Goal: Contribute content

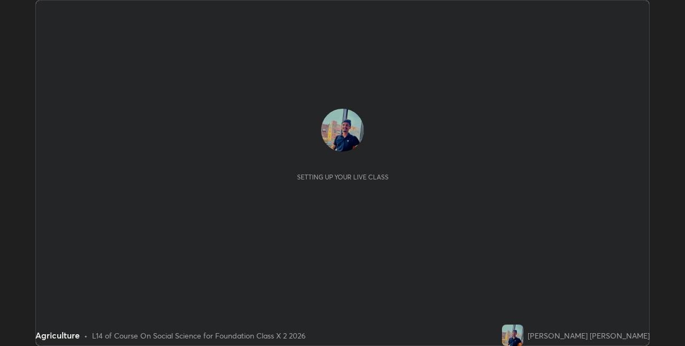
scroll to position [346, 685]
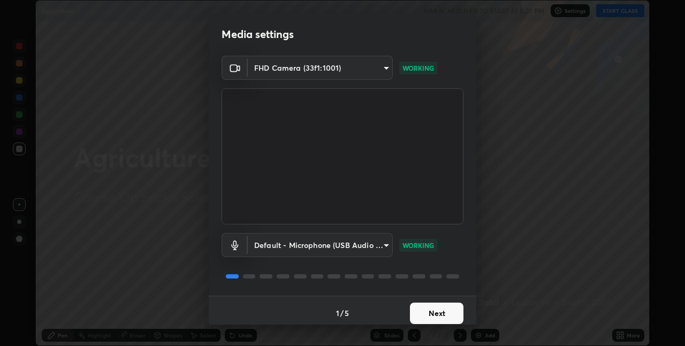
click at [418, 305] on button "Next" at bounding box center [437, 312] width 54 height 21
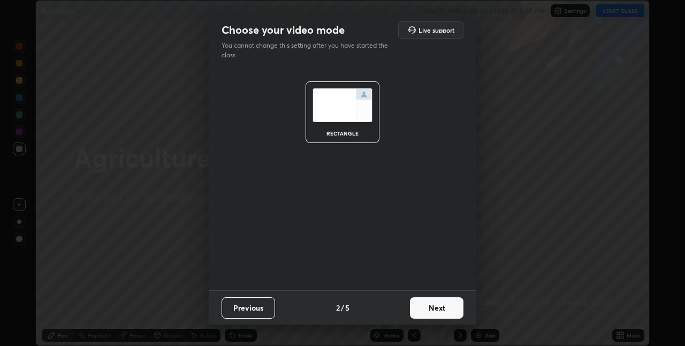
click at [422, 308] on button "Next" at bounding box center [437, 307] width 54 height 21
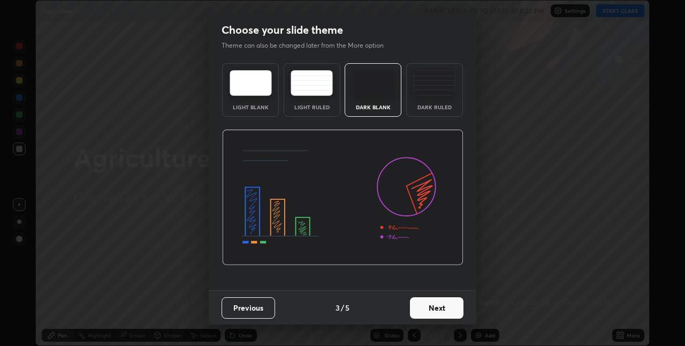
click at [415, 314] on button "Next" at bounding box center [437, 307] width 54 height 21
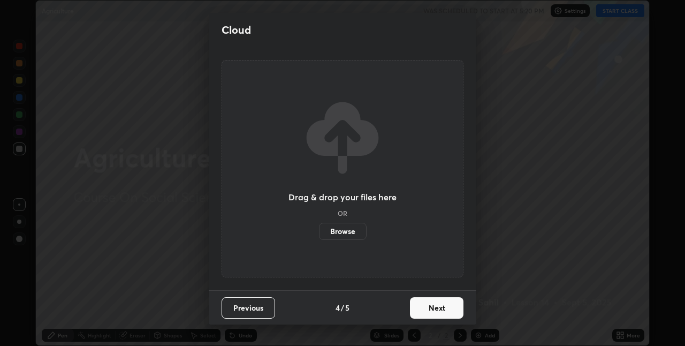
click at [414, 316] on button "Next" at bounding box center [437, 307] width 54 height 21
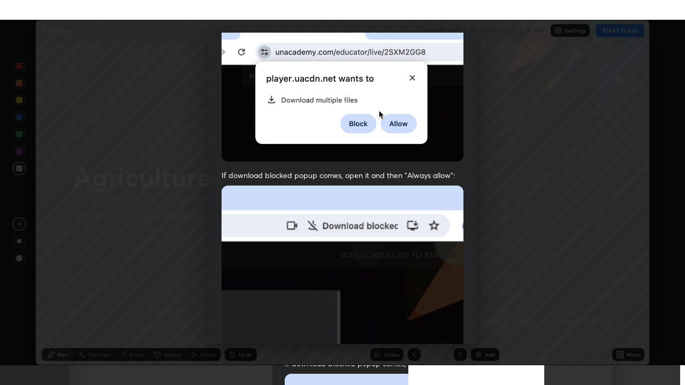
scroll to position [224, 0]
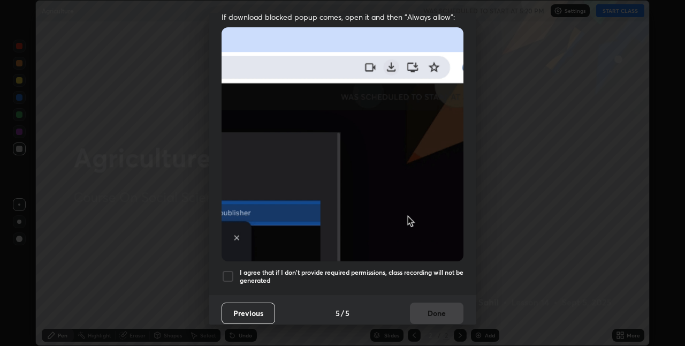
click at [405, 268] on h5 "I agree that if I don't provide required permissions, class recording will not …" at bounding box center [352, 276] width 224 height 17
click at [430, 315] on button "Done" at bounding box center [437, 312] width 54 height 21
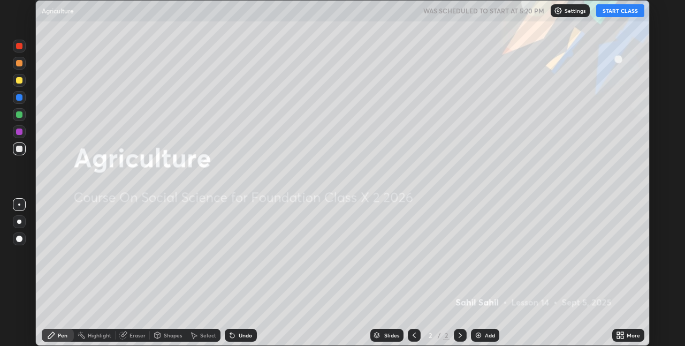
click at [613, 14] on button "START CLASS" at bounding box center [620, 10] width 48 height 13
click at [637, 339] on div "More" at bounding box center [628, 335] width 32 height 13
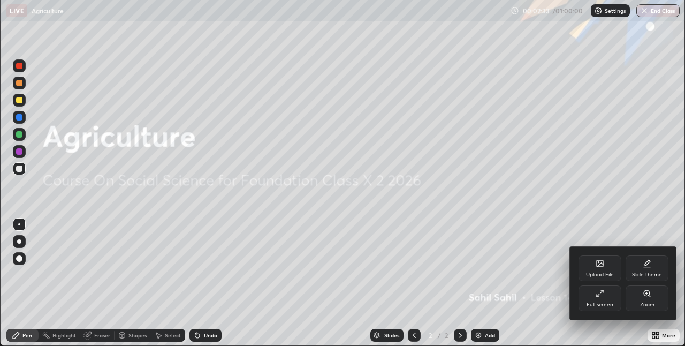
scroll to position [385, 685]
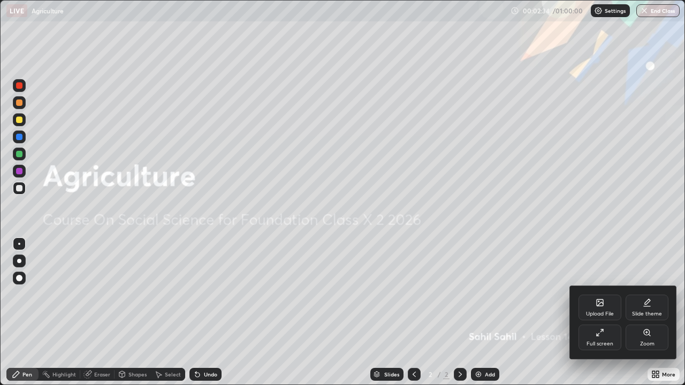
click at [599, 308] on div "Upload File" at bounding box center [600, 308] width 43 height 26
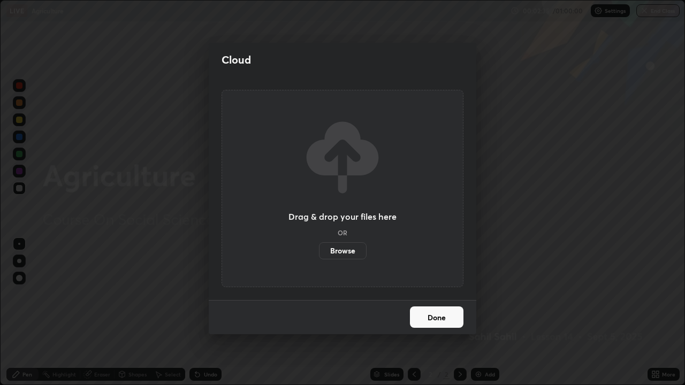
click at [351, 251] on label "Browse" at bounding box center [343, 250] width 48 height 17
click at [319, 251] on input "Browse" at bounding box center [319, 250] width 0 height 17
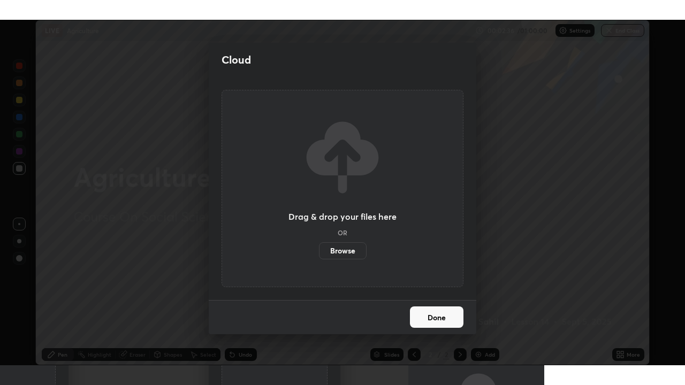
scroll to position [53181, 52841]
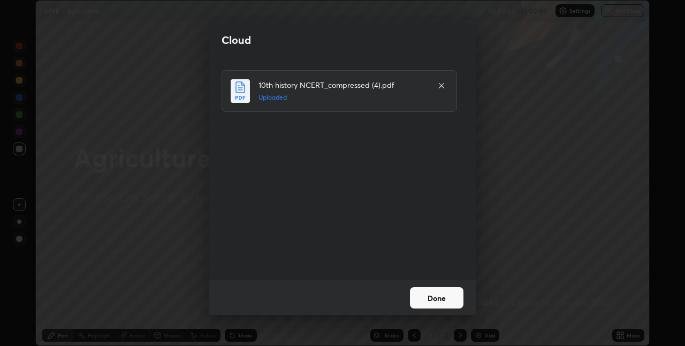
click at [425, 300] on button "Done" at bounding box center [437, 297] width 54 height 21
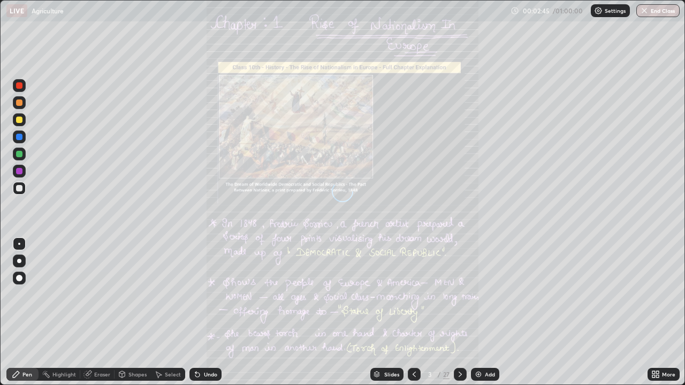
scroll to position [385, 685]
click at [662, 345] on div "More" at bounding box center [668, 374] width 13 height 5
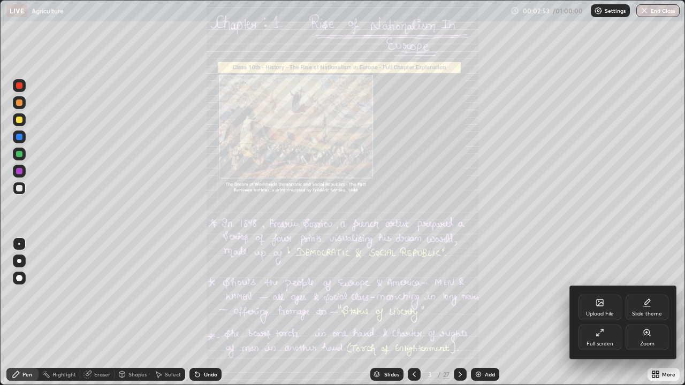
click at [639, 341] on div "Zoom" at bounding box center [647, 338] width 43 height 26
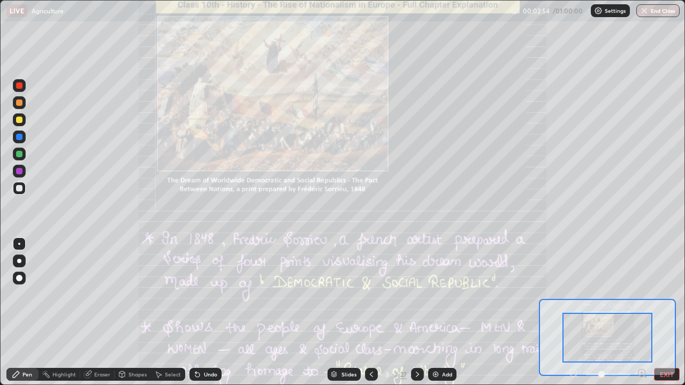
click at [642, 345] on icon at bounding box center [642, 373] width 3 height 0
